Goal: Transaction & Acquisition: Purchase product/service

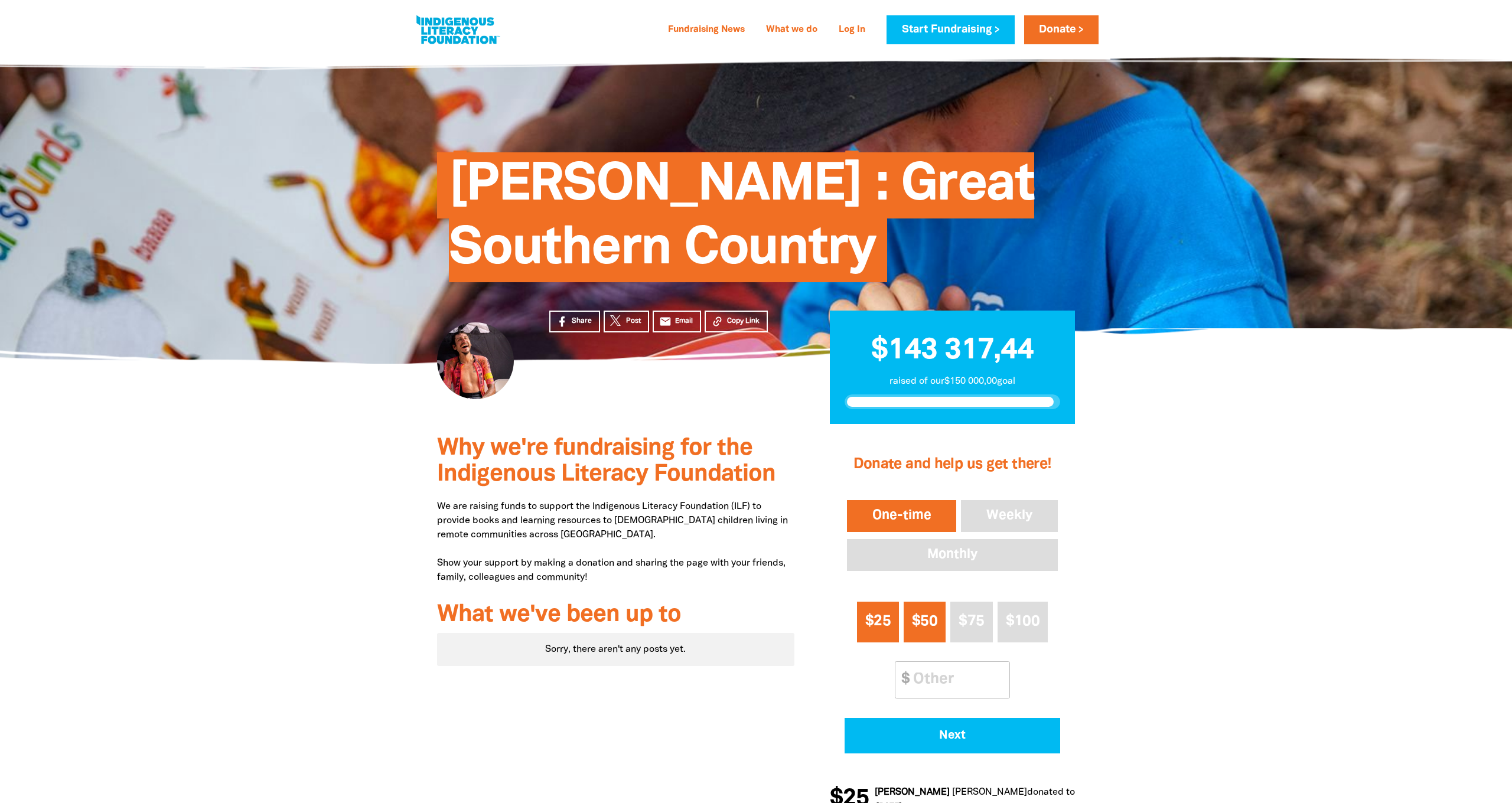
click at [883, 619] on span "$25" at bounding box center [878, 621] width 26 height 14
click at [922, 730] on span "Next" at bounding box center [952, 736] width 183 height 12
select select "SE"
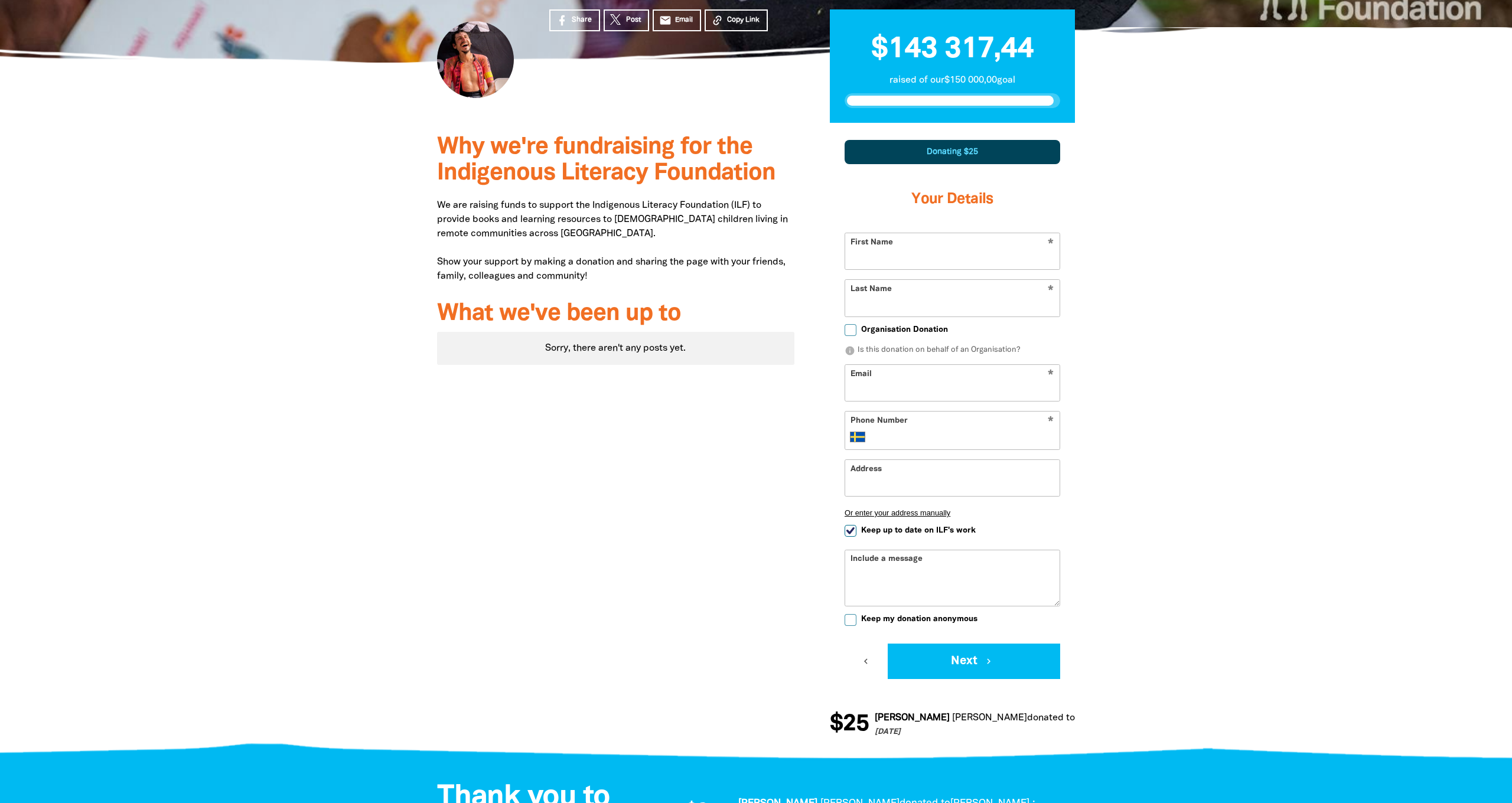
scroll to position [299, 0]
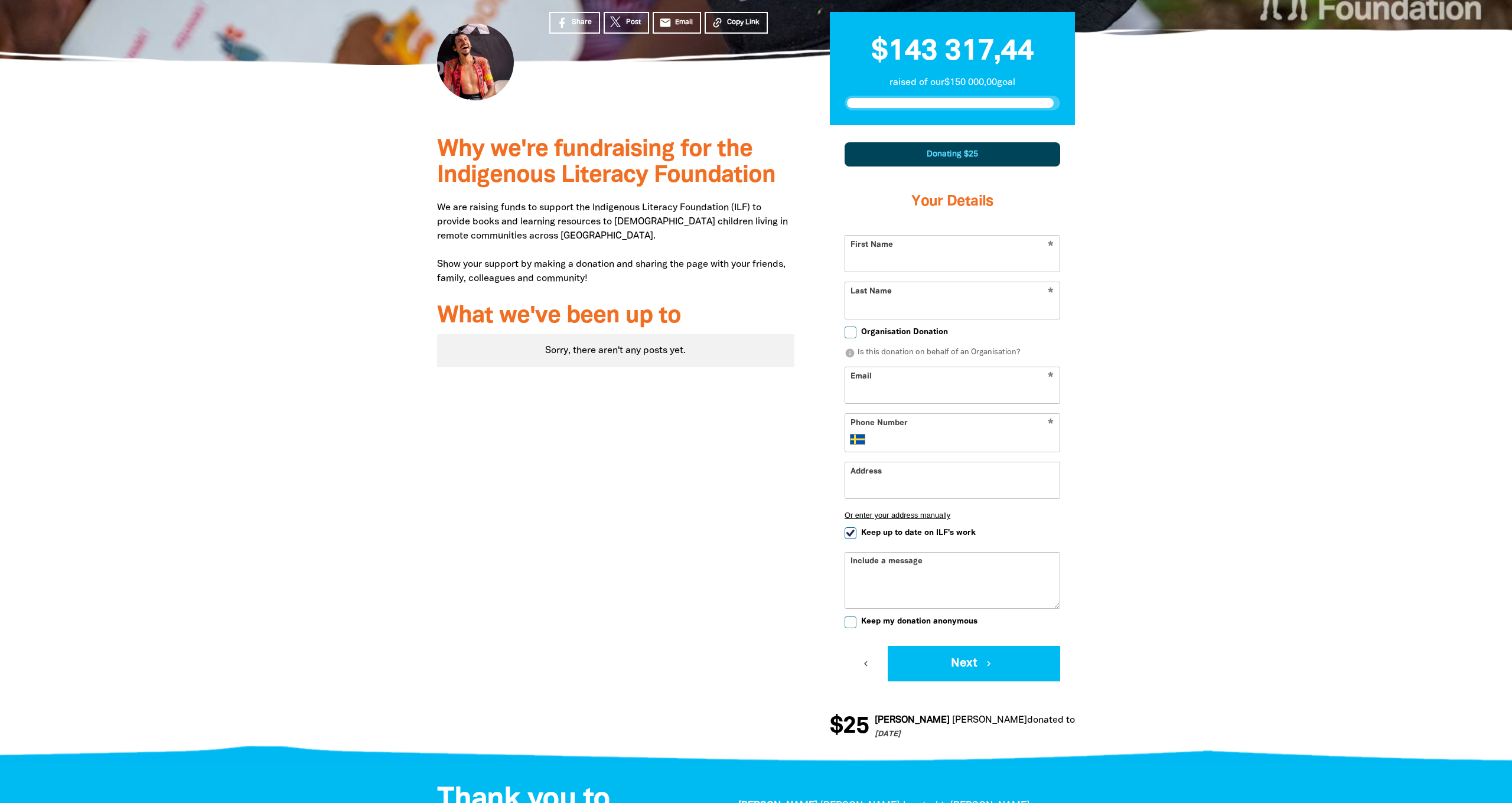
click at [1047, 252] on input "First Name" at bounding box center [953, 253] width 215 height 36
type input "[PERSON_NAME]"
type input "Bassmann"
type input "[EMAIL_ADDRESS][DOMAIN_NAME]"
type input "Erik [STREET_ADDRESS]"
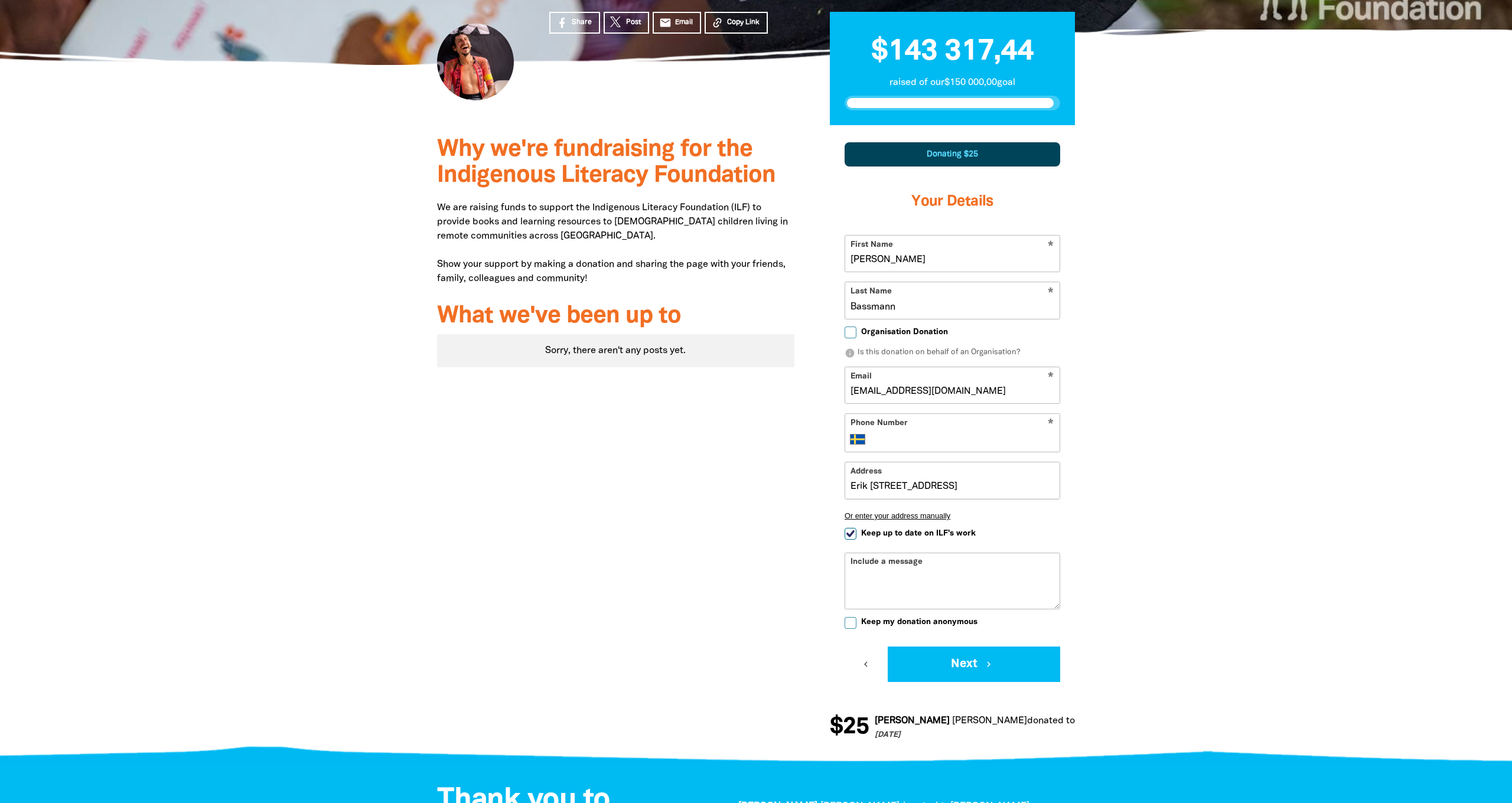
click at [1004, 420] on div "* Phone Number International [GEOGRAPHIC_DATA] [GEOGRAPHIC_DATA] [GEOGRAPHIC_DA…" at bounding box center [953, 433] width 216 height 39
click at [1045, 434] on input "Phone Number" at bounding box center [964, 439] width 181 height 14
click at [879, 432] on input "[PHONE_NUMBER]" at bounding box center [964, 439] width 181 height 14
type input "708325200"
select select "ZZ"
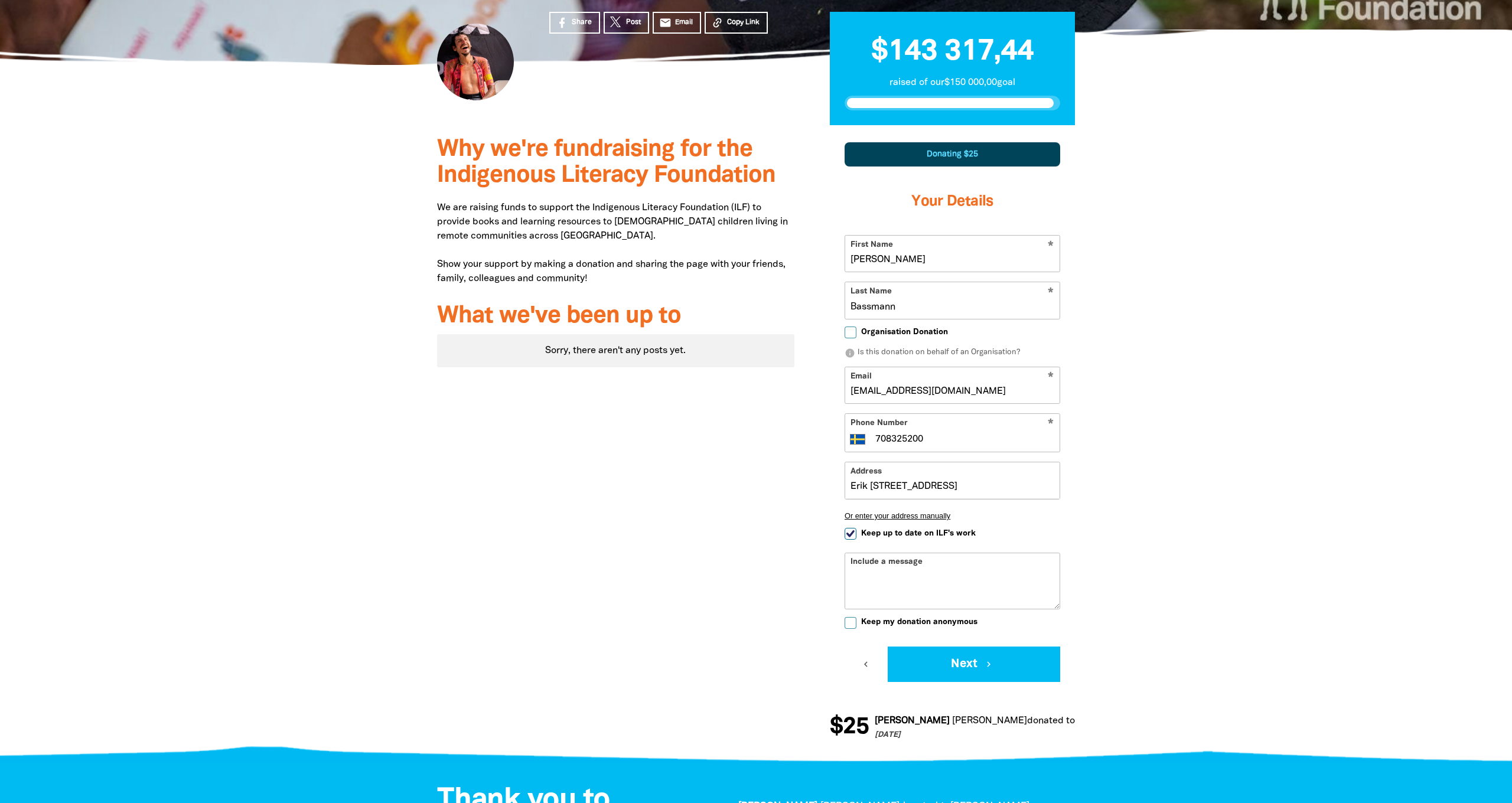
type input "[PHONE_NUMBER]"
select select "NO"
type input "[PHONE_NUMBER]"
select select "SE"
type input "[PHONE_NUMBER]"
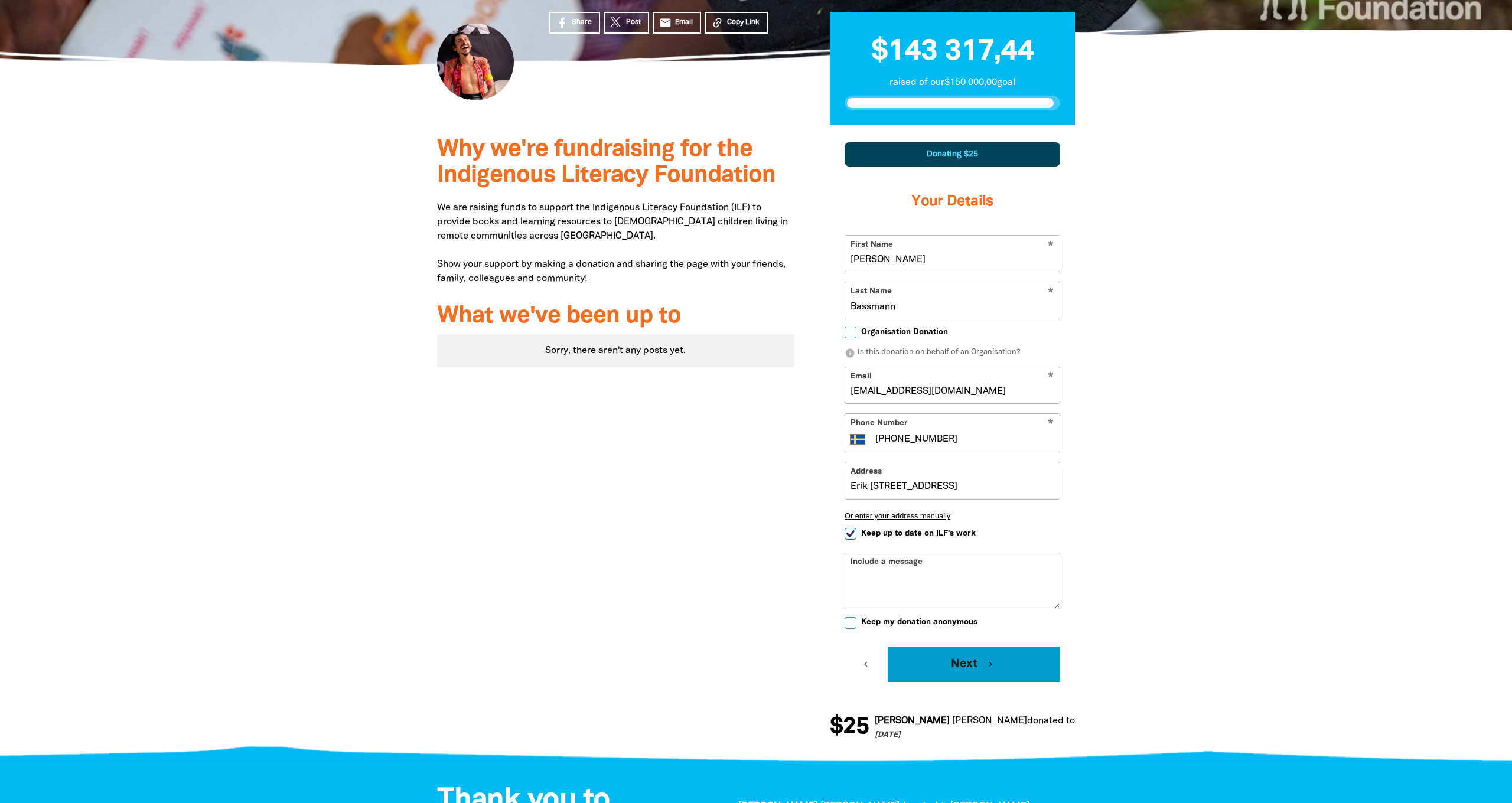
click at [945, 653] on button "Next chevron_right" at bounding box center [974, 664] width 173 height 35
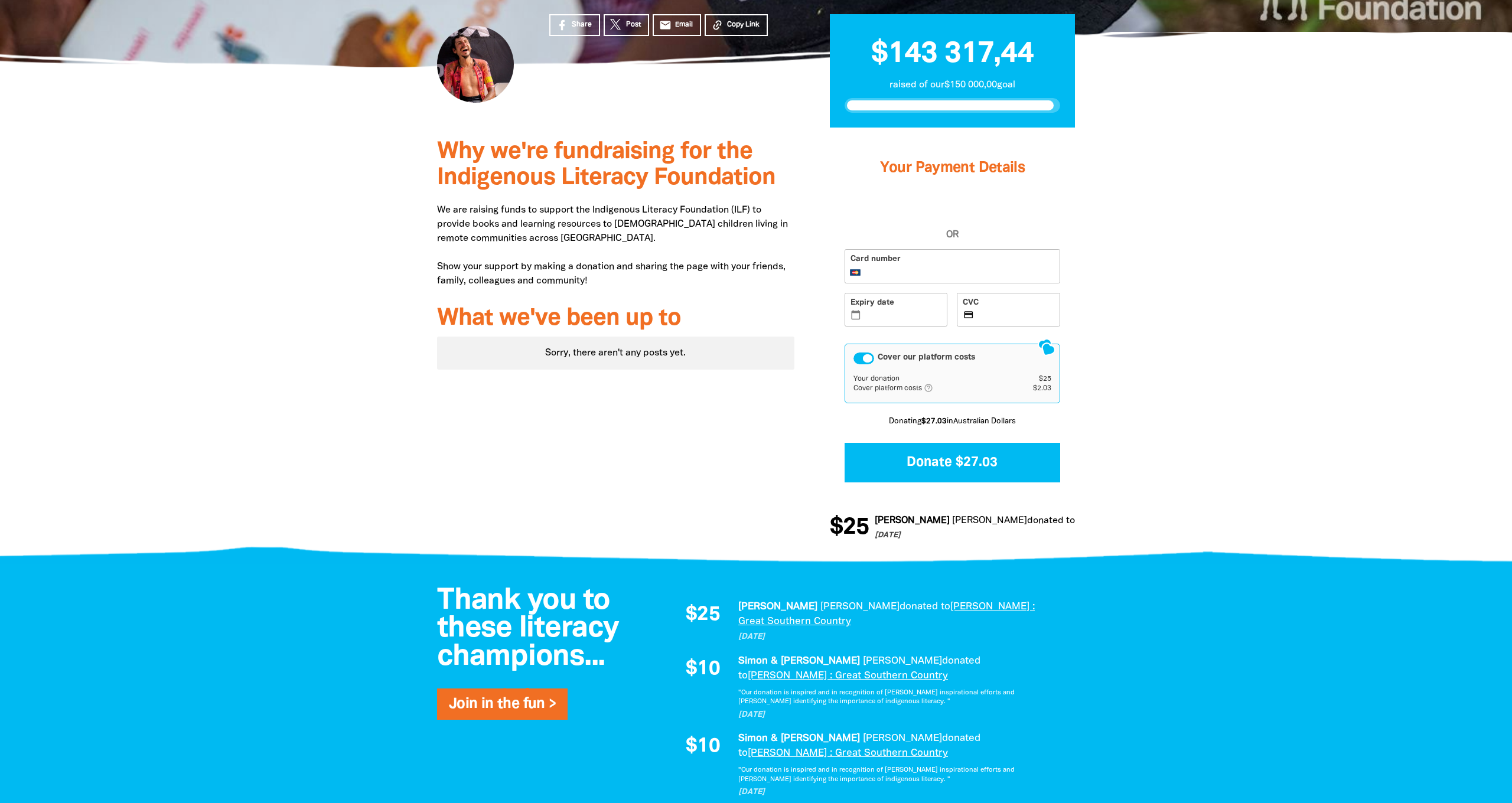
scroll to position [296, 0]
click at [934, 460] on button "Donate $27.03" at bounding box center [953, 462] width 216 height 39
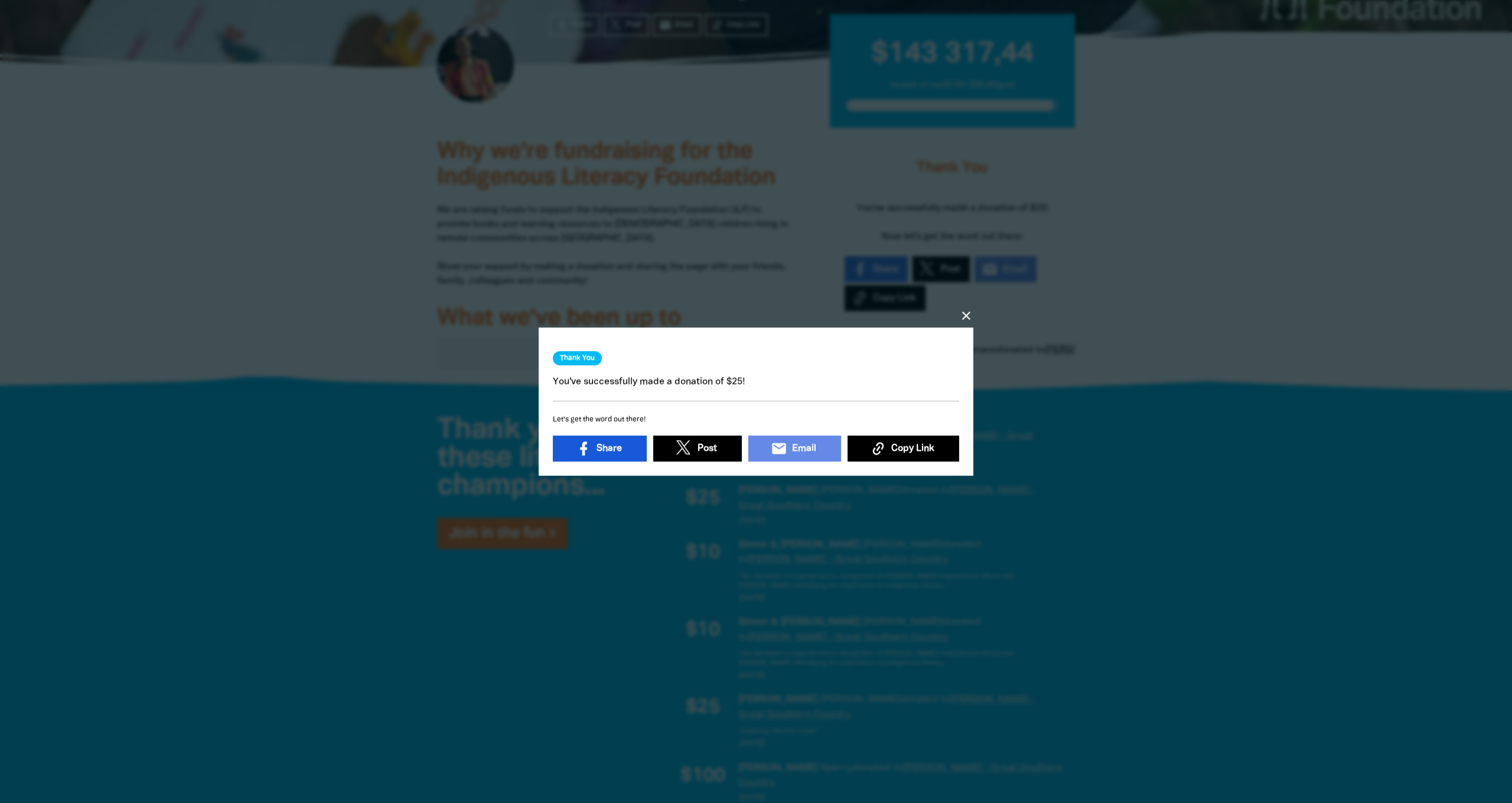
click at [613, 451] on span "Share" at bounding box center [609, 448] width 26 height 14
